Goal: Task Accomplishment & Management: Manage account settings

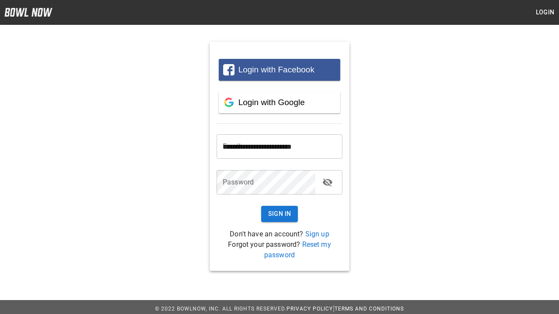
type input "**********"
click at [279, 214] on button "Sign In" at bounding box center [279, 214] width 37 height 16
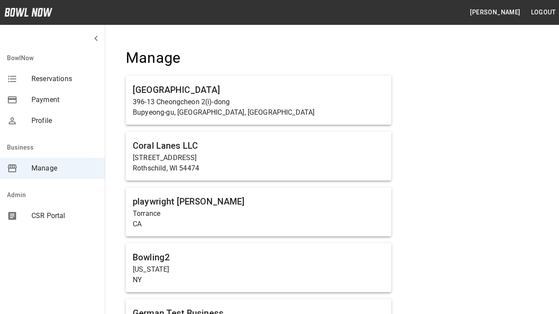
click at [52, 168] on span "Manage" at bounding box center [64, 168] width 66 height 10
